Goal: Task Accomplishment & Management: Use online tool/utility

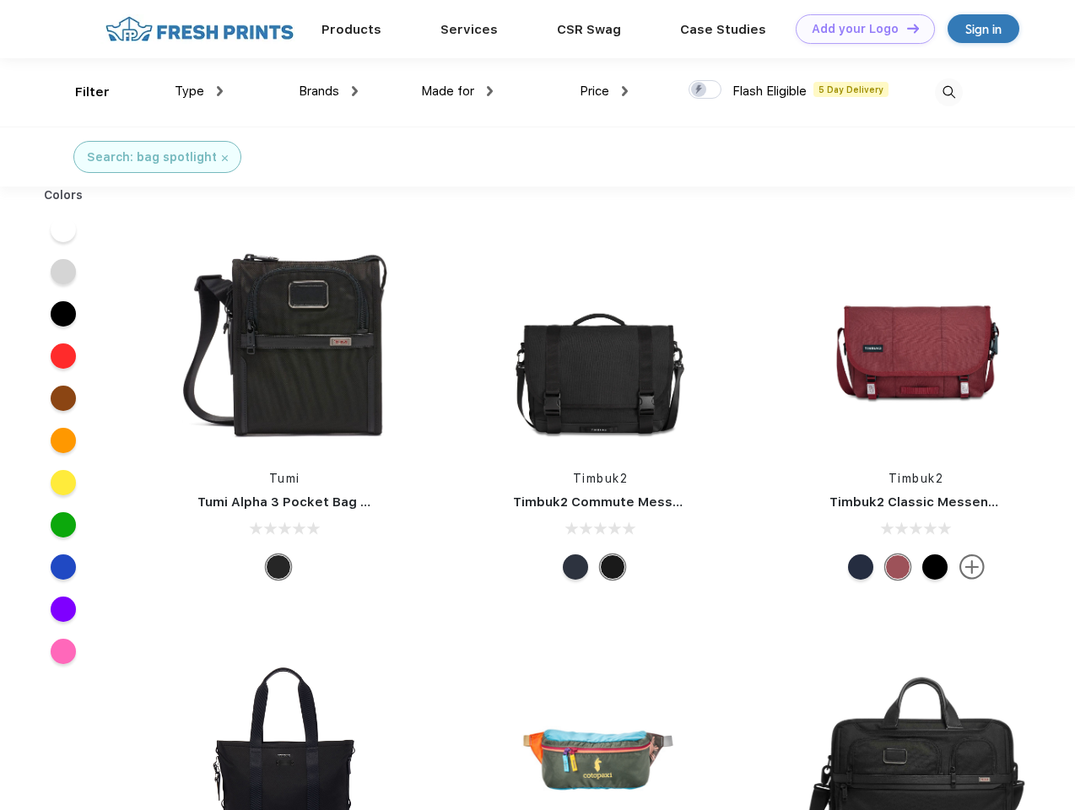
scroll to position [1, 0]
click at [859, 29] on link "Add your Logo Design Tool" at bounding box center [865, 29] width 139 height 30
click at [0, 0] on div "Design Tool" at bounding box center [0, 0] width 0 height 0
click at [905, 28] on link "Add your Logo Design Tool" at bounding box center [865, 29] width 139 height 30
click at [81, 92] on div "Filter" at bounding box center [92, 92] width 35 height 19
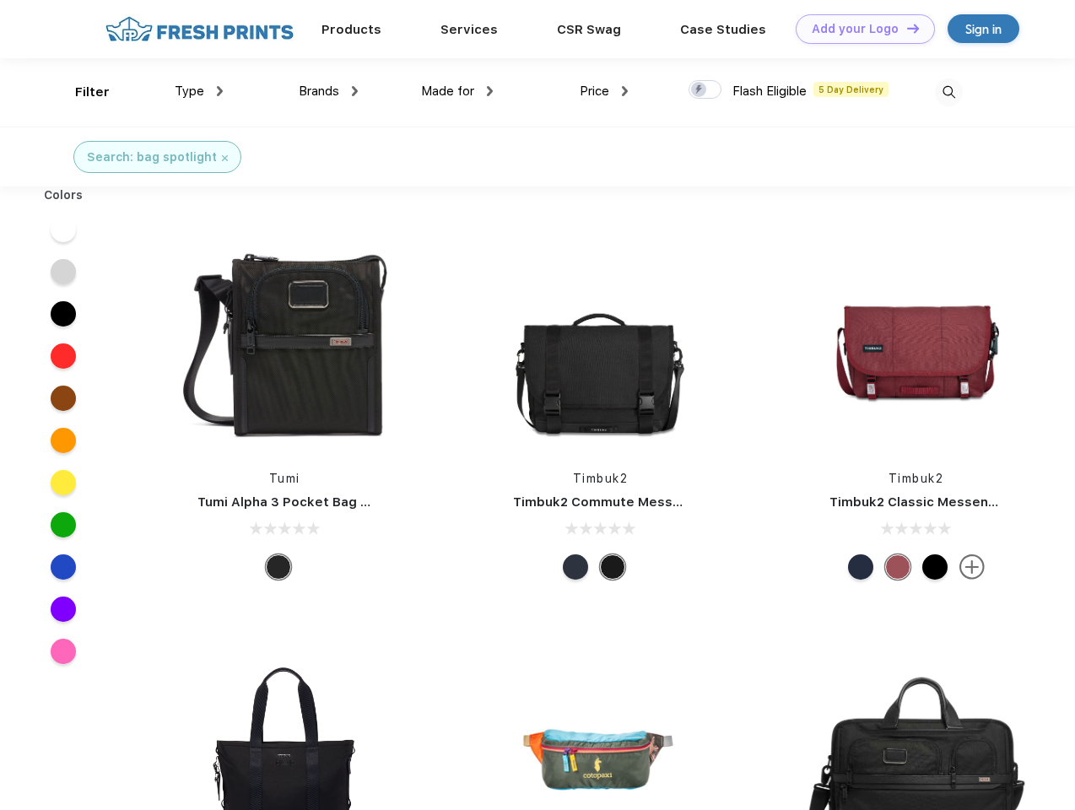
click at [199, 91] on span "Type" at bounding box center [190, 91] width 30 height 15
click at [328, 91] on span "Brands" at bounding box center [319, 91] width 41 height 15
click at [457, 91] on span "Made for" at bounding box center [447, 91] width 53 height 15
click at [604, 91] on span "Price" at bounding box center [595, 91] width 30 height 15
click at [705, 90] on div at bounding box center [705, 89] width 33 height 19
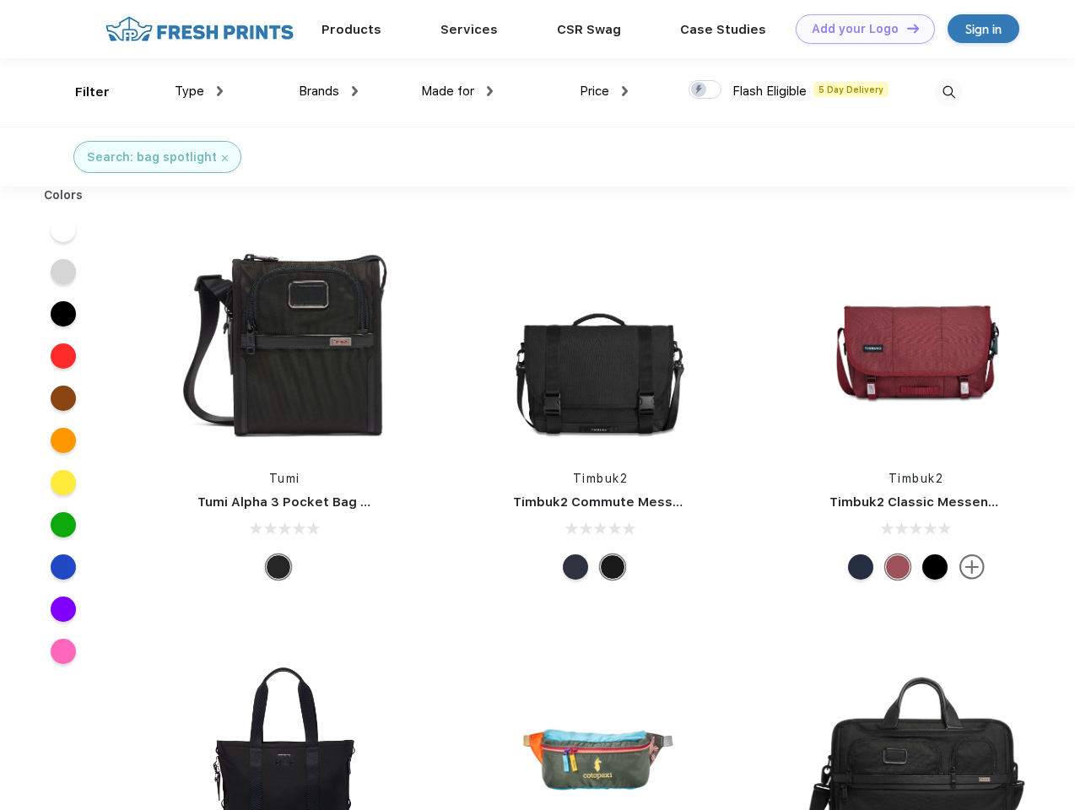
click at [700, 90] on input "checkbox" at bounding box center [694, 84] width 11 height 11
click at [948, 92] on img at bounding box center [949, 92] width 28 height 28
